Goal: Task Accomplishment & Management: Manage account settings

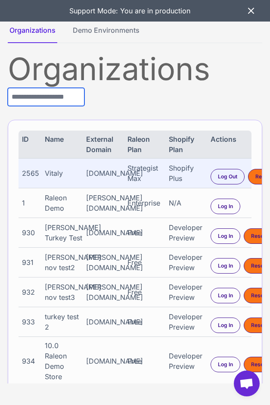
click at [56, 97] on input "text" at bounding box center [46, 97] width 77 height 18
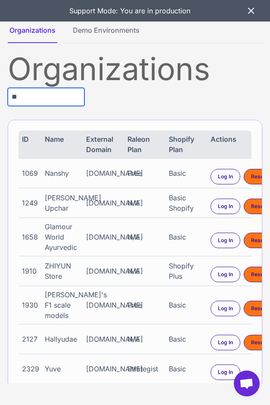
type input "*"
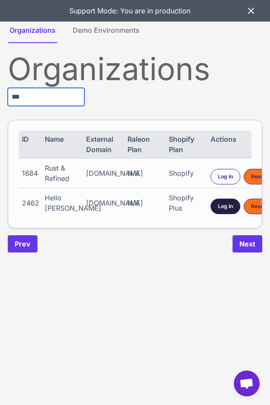
type input "***"
click at [227, 208] on span "Log In" at bounding box center [225, 206] width 15 height 8
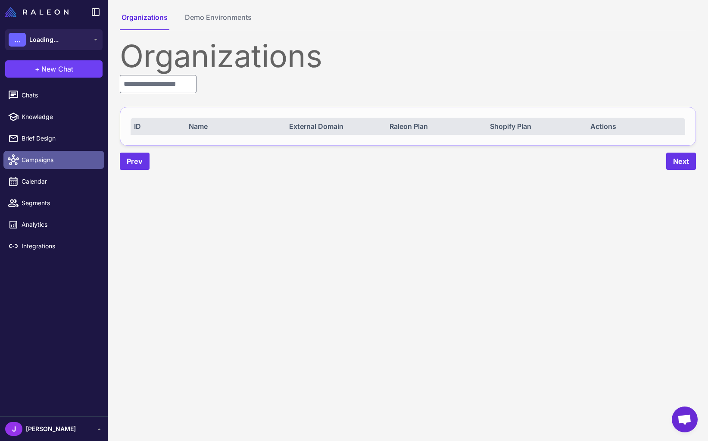
click at [38, 163] on span "Campaigns" at bounding box center [60, 159] width 76 height 9
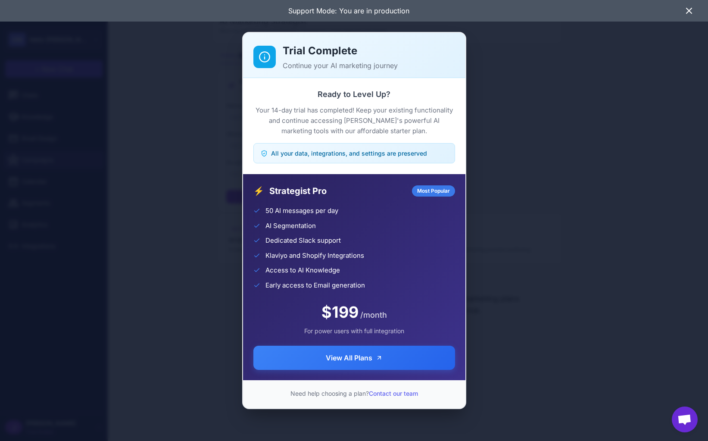
click at [205, 155] on div "Trial Complete Continue your AI marketing journey Ready to Level Up? Your 14-da…" at bounding box center [354, 220] width 708 height 427
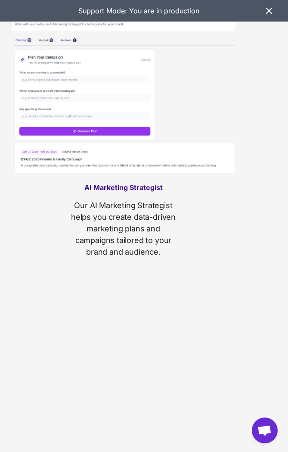
click at [270, 8] on icon at bounding box center [269, 11] width 10 height 10
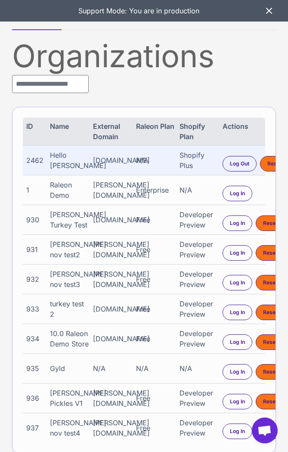
click at [60, 158] on div "Hello [PERSON_NAME]" at bounding box center [69, 160] width 39 height 21
click at [62, 164] on div "Hello [PERSON_NAME]" at bounding box center [69, 160] width 39 height 21
click at [40, 85] on input "text" at bounding box center [50, 84] width 77 height 18
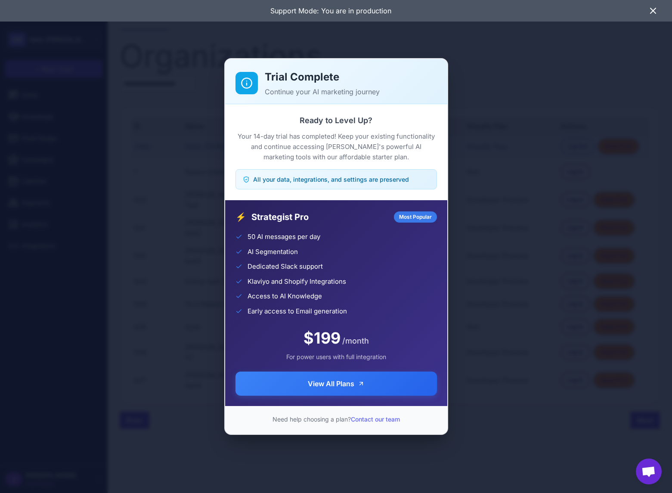
click at [288, 12] on icon at bounding box center [653, 11] width 10 height 10
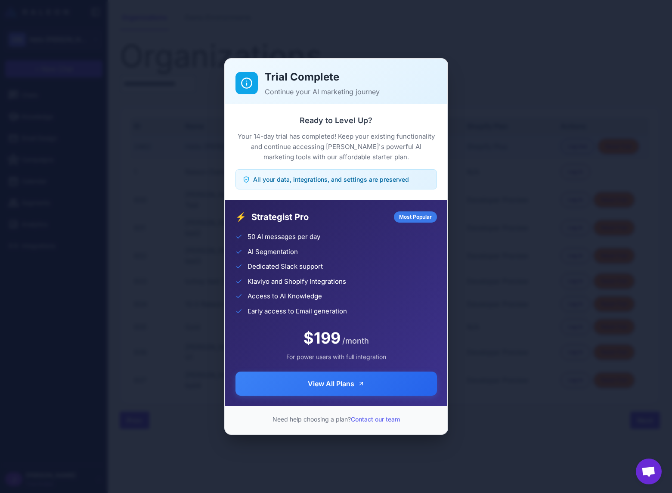
click at [288, 451] on div "Trial Complete Continue your AI marketing journey Ready to Level Up? Your 14-da…" at bounding box center [336, 246] width 672 height 479
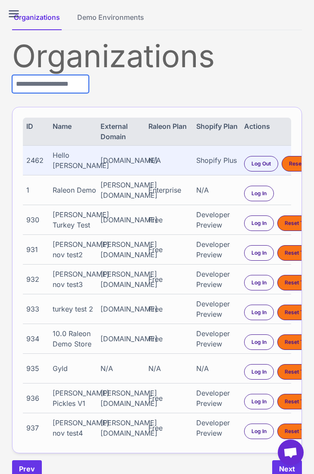
click at [46, 90] on input "text" at bounding box center [50, 84] width 77 height 18
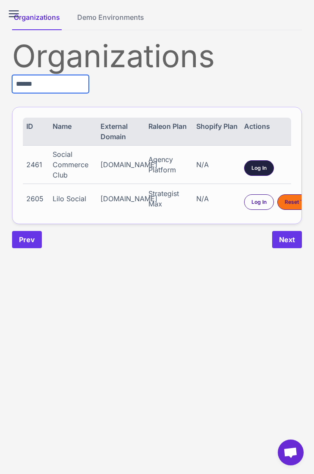
type input "******"
click at [260, 169] on span "Log In" at bounding box center [258, 168] width 15 height 8
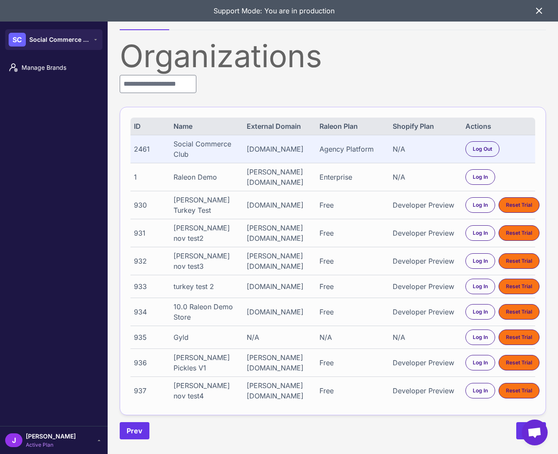
click at [40, 444] on span "Active Plan" at bounding box center [51, 445] width 50 height 8
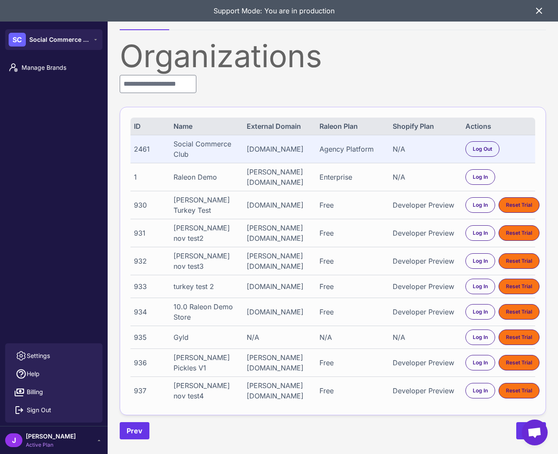
click at [31, 198] on div "Manage Brands" at bounding box center [54, 199] width 108 height 288
click at [33, 67] on span "Manage Brands" at bounding box center [60, 67] width 76 height 9
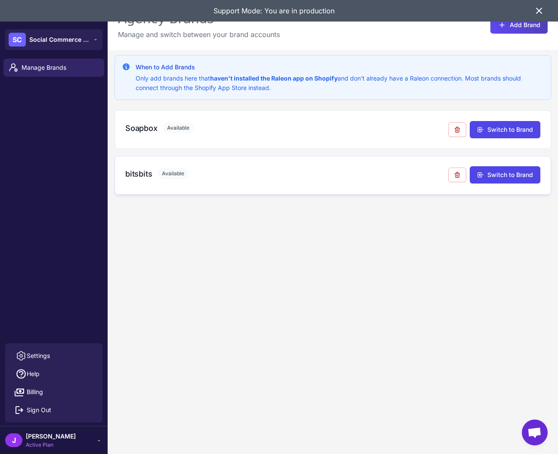
click at [141, 173] on h3 "bitsbits" at bounding box center [138, 174] width 27 height 12
click at [146, 206] on div "When to Add Brands Only add brands here that haven't installed the Raleon app o…" at bounding box center [333, 277] width 450 height 454
click at [137, 163] on div "bitsbits Available Switch to Brand" at bounding box center [333, 175] width 437 height 39
click at [136, 177] on h3 "bitsbits" at bounding box center [138, 174] width 27 height 12
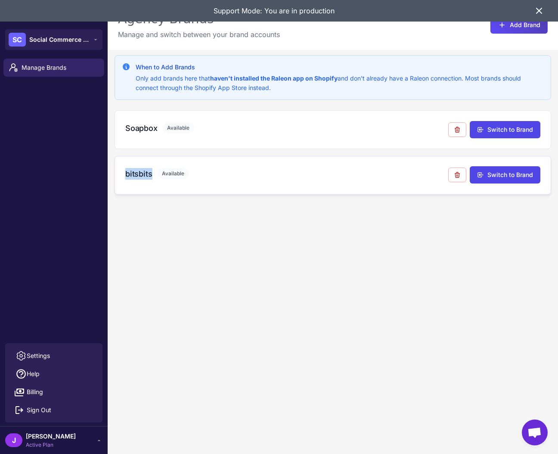
click at [136, 177] on h3 "bitsbits" at bounding box center [138, 174] width 27 height 12
click at [137, 124] on h3 "Soapbox" at bounding box center [141, 128] width 32 height 12
click at [313, 10] on icon at bounding box center [539, 11] width 10 height 10
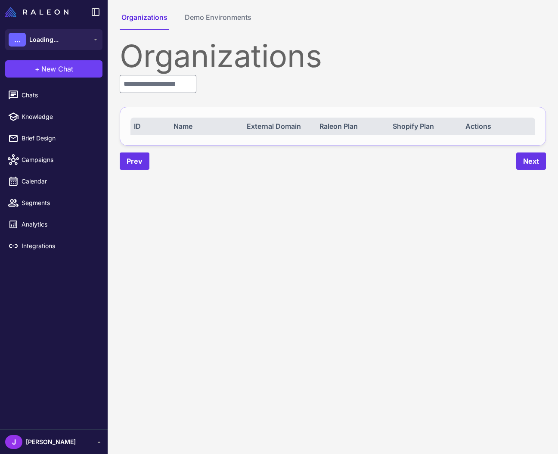
drag, startPoint x: 143, startPoint y: 70, endPoint x: 148, endPoint y: 79, distance: 10.8
click at [143, 70] on div "Organizations" at bounding box center [333, 55] width 426 height 31
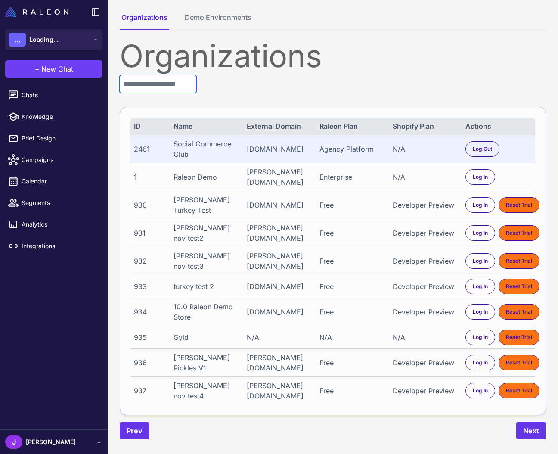
click at [152, 89] on input "text" at bounding box center [158, 84] width 77 height 18
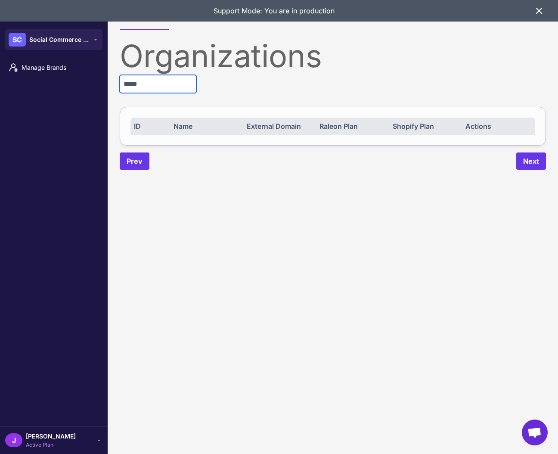
click at [146, 86] on input "*****" at bounding box center [158, 84] width 77 height 18
click at [147, 83] on input "*****" at bounding box center [158, 84] width 77 height 18
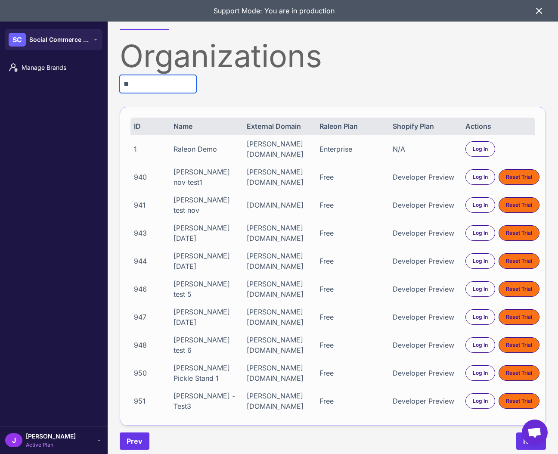
type input "*"
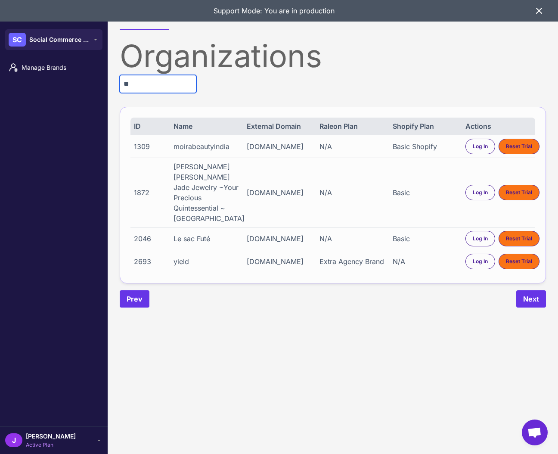
type input "*"
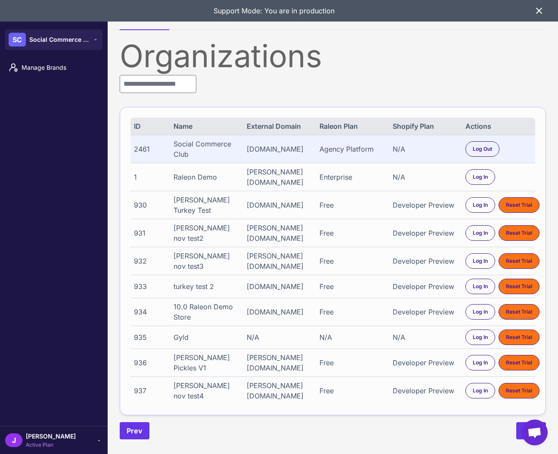
click at [41, 441] on span "Active Plan" at bounding box center [51, 445] width 50 height 8
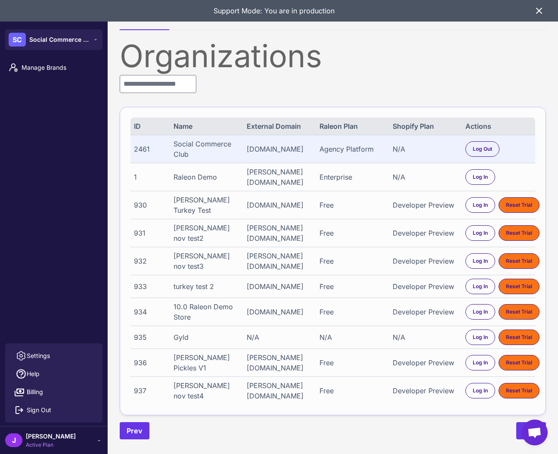
click at [42, 442] on span "Active Plan" at bounding box center [51, 445] width 50 height 8
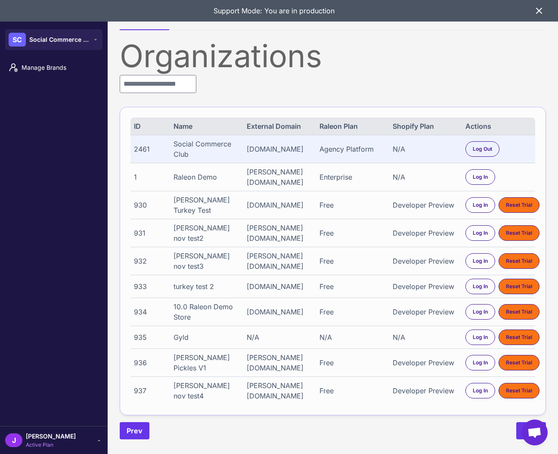
click at [51, 436] on span "[PERSON_NAME]" at bounding box center [51, 435] width 50 height 9
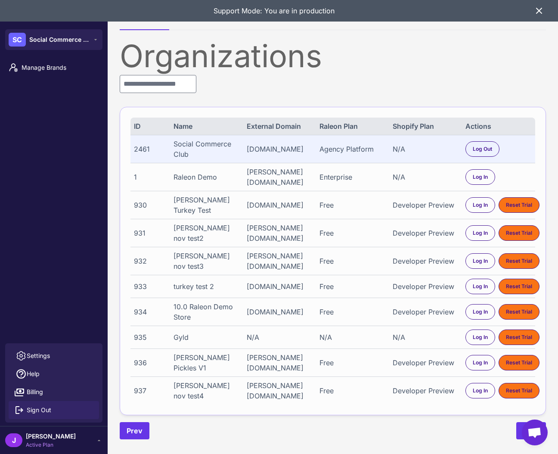
click at [41, 408] on span "Sign Out" at bounding box center [39, 409] width 25 height 9
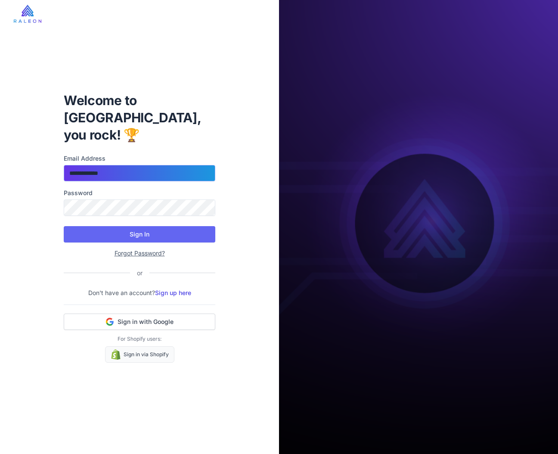
click at [129, 169] on input "**********" at bounding box center [140, 173] width 152 height 16
type input "**********"
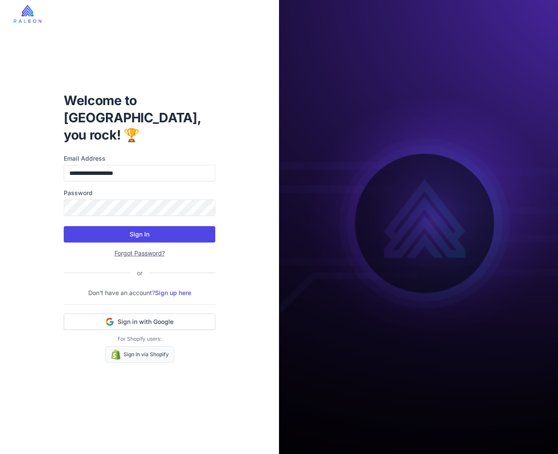
click at [119, 227] on button "Sign In" at bounding box center [140, 234] width 152 height 16
